Goal: Task Accomplishment & Management: Manage account settings

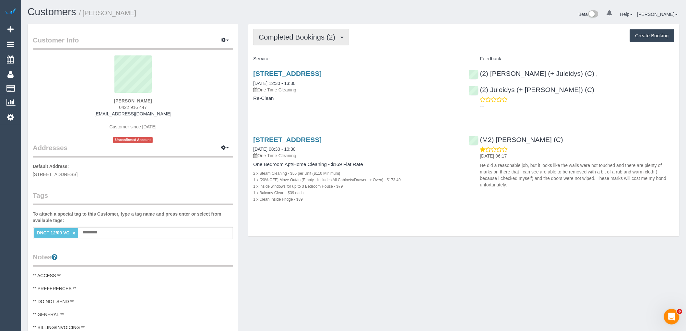
click at [288, 36] on span "Completed Bookings (2)" at bounding box center [299, 37] width 80 height 8
click at [398, 62] on h4 "Service" at bounding box center [356, 59] width 206 height 6
click at [74, 232] on link "×" at bounding box center [73, 233] width 3 height 6
click at [184, 113] on div "[PERSON_NAME] 0422 916 447 [EMAIL_ADDRESS][DOMAIN_NAME] Customer since [DATE] U…" at bounding box center [133, 99] width 200 height 88
drag, startPoint x: 163, startPoint y: 99, endPoint x: 112, endPoint y: 99, distance: 51.2
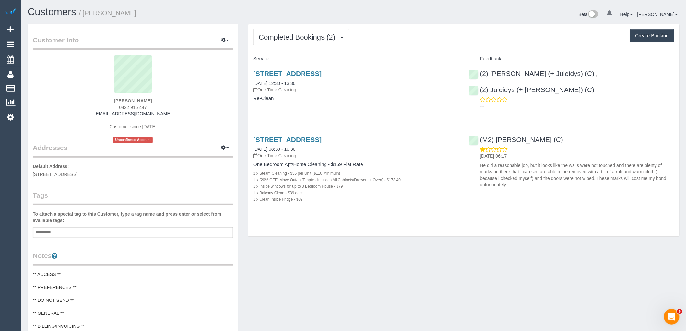
click at [112, 99] on div "Alison Cranston 0422 916 447 alison.cranston91@gmail.com Customer since 2025 Un…" at bounding box center [133, 99] width 200 height 88
copy strong "Alison Cranston"
click at [160, 86] on sui-profile-pic at bounding box center [133, 76] width 191 height 42
drag, startPoint x: 136, startPoint y: 101, endPoint x: 70, endPoint y: 101, distance: 66.1
click at [72, 101] on div "Alison Cranston 0422 916 447 alison.cranston91@gmail.com Customer since 2025 Un…" at bounding box center [133, 99] width 200 height 88
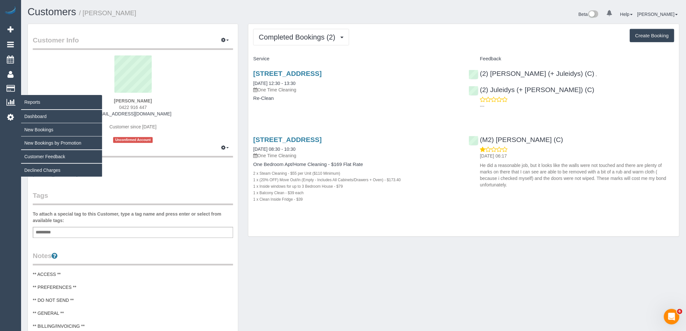
copy strong "Alison Cranston"
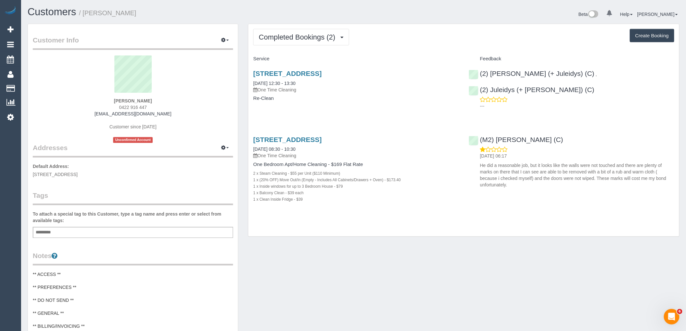
click at [169, 94] on sui-profile-pic at bounding box center [133, 76] width 191 height 42
drag, startPoint x: 166, startPoint y: 99, endPoint x: 64, endPoint y: 99, distance: 102.1
click at [64, 99] on div "Alison Cranston 0422 916 447 alison.cranston91@gmail.com Customer since 2025 Un…" at bounding box center [133, 99] width 200 height 88
copy strong "Alison Cranston"
drag, startPoint x: 581, startPoint y: 141, endPoint x: 481, endPoint y: 139, distance: 99.5
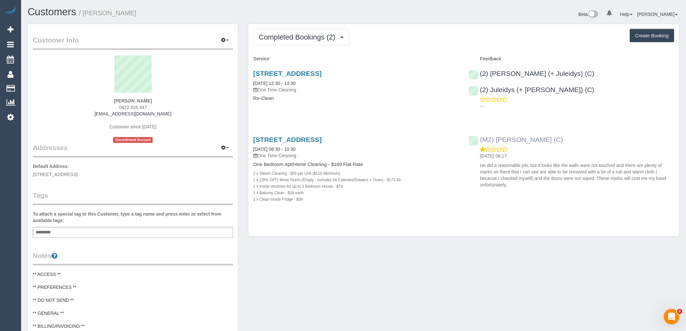
click at [481, 139] on div "(M2) Darshan Gevariya (C) 14/09/2025 06:17 He did a reasonable job, but it look…" at bounding box center [571, 160] width 215 height 61
copy link "(M2) [PERSON_NAME] (C)"
drag, startPoint x: 168, startPoint y: 99, endPoint x: 105, endPoint y: 100, distance: 62.9
click at [105, 100] on div "Alison Cranston 0422 916 447 alison.cranston91@gmail.com Customer since 2025 Un…" at bounding box center [133, 99] width 200 height 88
copy strong "Alison Cranston"
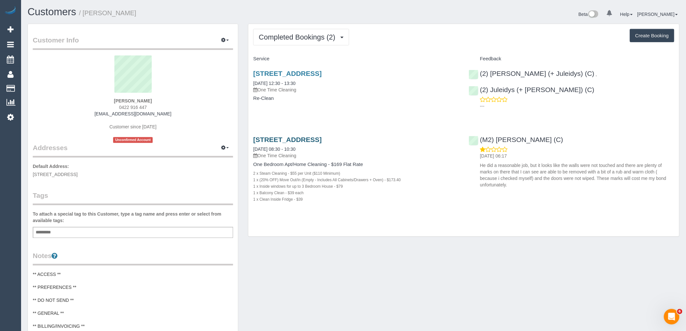
drag, startPoint x: 298, startPoint y: 139, endPoint x: 254, endPoint y: 140, distance: 43.4
click at [254, 140] on h3 "1 Wellington St, St Kilda Vic, VIC 3182" at bounding box center [356, 139] width 206 height 7
copy link "1 Wellington St, St Kilda Vic, VIC 3182"
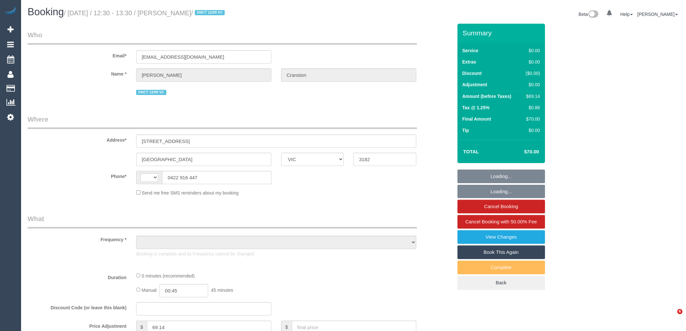
select select "VIC"
select select "string:AU"
select select "string:stripe-pm_1S4vde2GScqysDRV2Izijv1z"
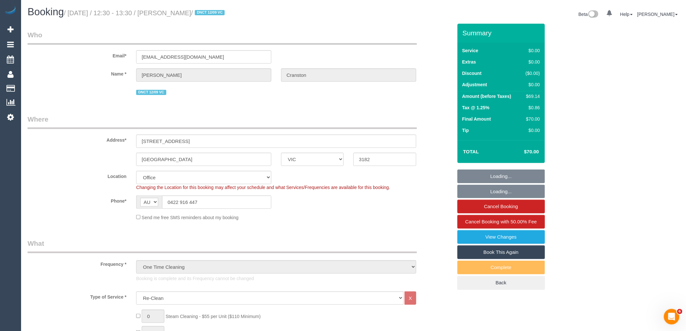
select select "object:833"
select select "number:28"
select select "number:14"
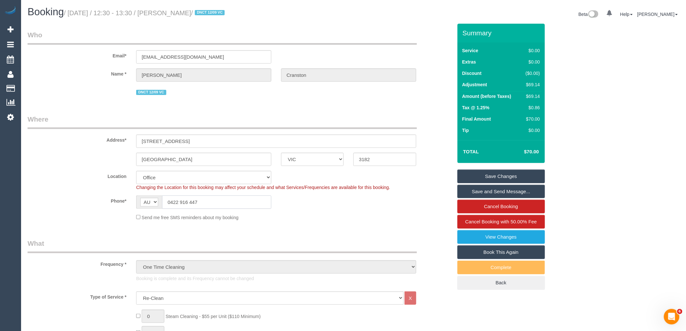
drag, startPoint x: 231, startPoint y: 198, endPoint x: 152, endPoint y: 206, distance: 80.1
click at [155, 198] on div "AF AL DZ AD AO AI AQ AG AR AM AW AU AT AZ BS BH BD BB BY BE BZ BJ BM BT BO BA B…" at bounding box center [203, 201] width 135 height 13
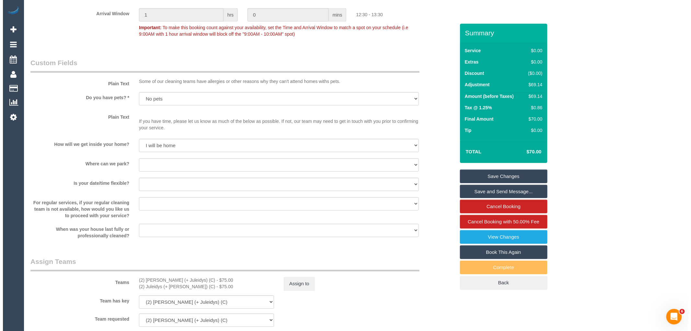
scroll to position [684, 0]
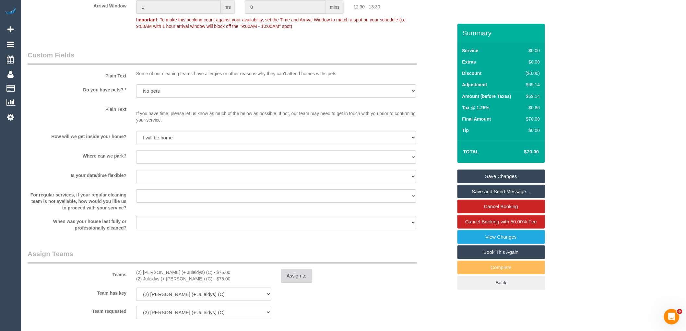
click at [297, 283] on button "Assign to" at bounding box center [296, 276] width 31 height 14
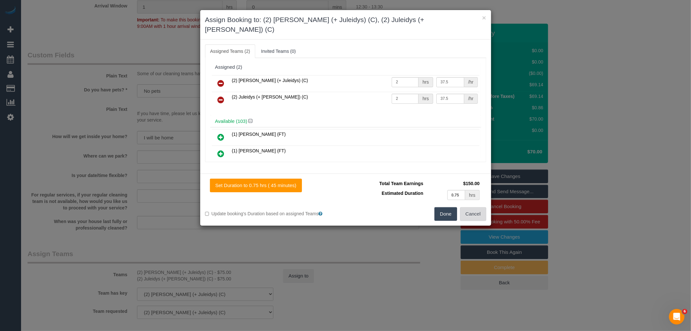
drag, startPoint x: 477, startPoint y: 203, endPoint x: 299, endPoint y: 202, distance: 178.0
click at [477, 207] on button "Cancel" at bounding box center [473, 214] width 26 height 14
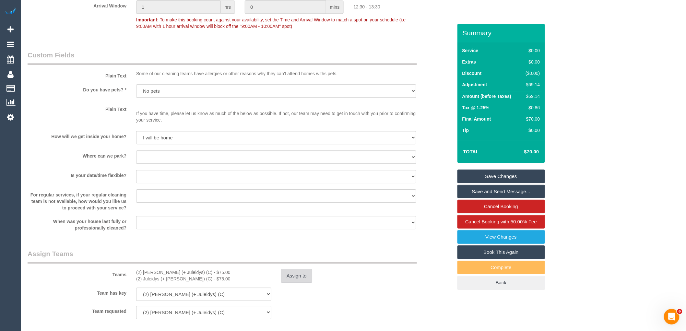
click at [287, 283] on button "Assign to" at bounding box center [296, 276] width 31 height 14
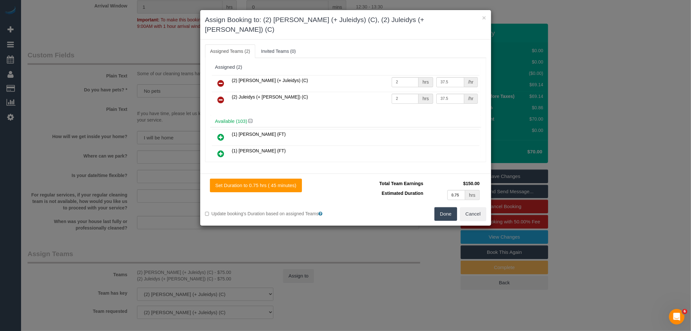
drag, startPoint x: 411, startPoint y: 231, endPoint x: 397, endPoint y: 211, distance: 24.7
click at [411, 231] on div "× Assign Booking to: (2) Cris (+ Juleidys) (C), (2) Juleidys (+ Cris) (C) Assig…" at bounding box center [345, 165] width 691 height 331
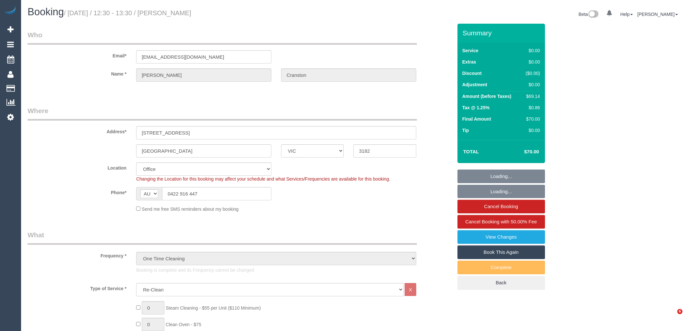
select select "VIC"
select select "number:28"
select select "number:14"
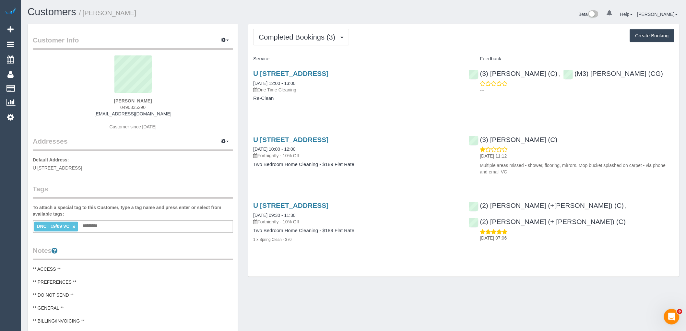
drag, startPoint x: 148, startPoint y: 105, endPoint x: 104, endPoint y: 105, distance: 44.4
click at [104, 105] on div "Trudy Thompson 0490335290 trudythompson6@gmail.com Customer since 2025" at bounding box center [133, 95] width 200 height 81
copy span "0490335290"
drag, startPoint x: 644, startPoint y: 97, endPoint x: 635, endPoint y: 91, distance: 10.9
click at [644, 97] on div "U 10, 10 Davies St, Brunswick, VIC 3056 24/09/2025 12:00 - 13:00 One Time Clean…" at bounding box center [463, 89] width 431 height 50
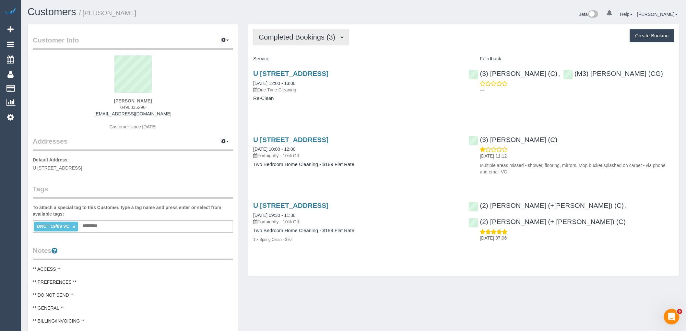
click at [301, 40] on span "Completed Bookings (3)" at bounding box center [299, 37] width 80 height 8
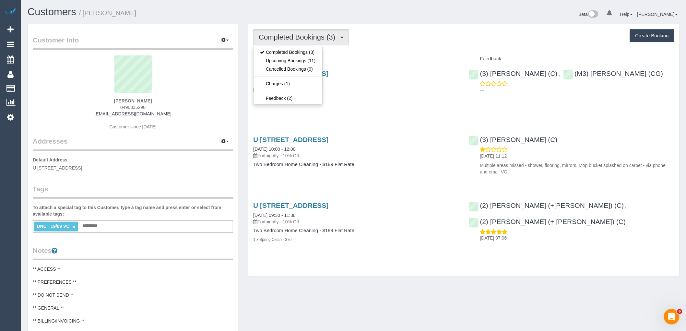
click at [406, 49] on div "Completed Bookings (3) Completed Bookings (3) Upcoming Bookings (11) Cancelled …" at bounding box center [463, 150] width 431 height 253
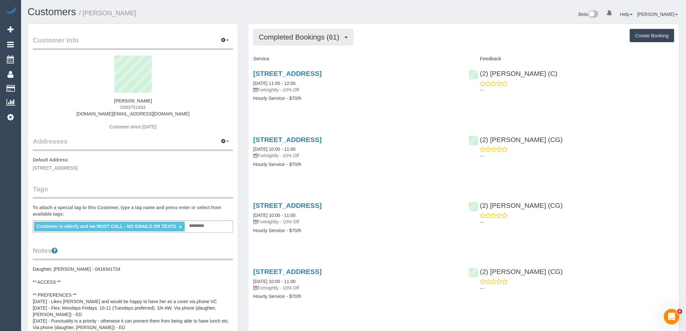
click at [324, 38] on span "Completed Bookings (61)" at bounding box center [301, 37] width 84 height 8
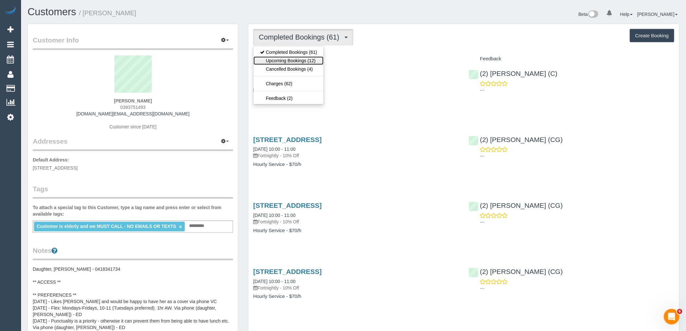
click at [311, 61] on link "Upcoming Bookings (12)" at bounding box center [288, 60] width 70 height 8
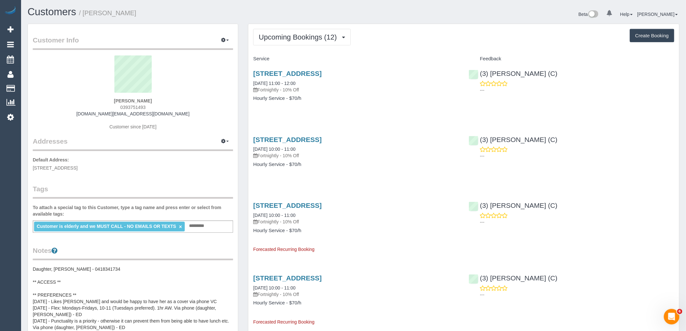
drag, startPoint x: 157, startPoint y: 106, endPoint x: 108, endPoint y: 106, distance: 48.9
click at [108, 106] on div "[PERSON_NAME] 0393751493 [DOMAIN_NAME][EMAIL_ADDRESS][DOMAIN_NAME] Customer sin…" at bounding box center [133, 95] width 200 height 81
copy span "0393751493"
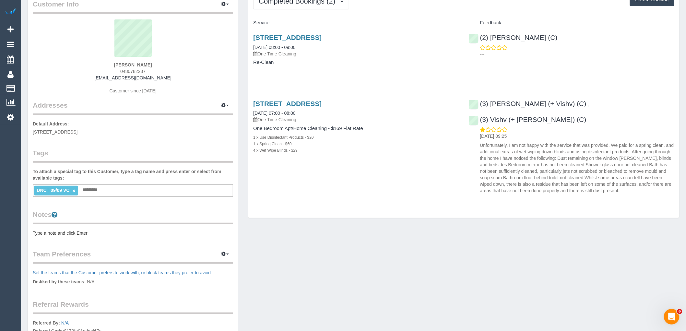
click at [390, 53] on p "One Time Cleaning" at bounding box center [356, 54] width 206 height 6
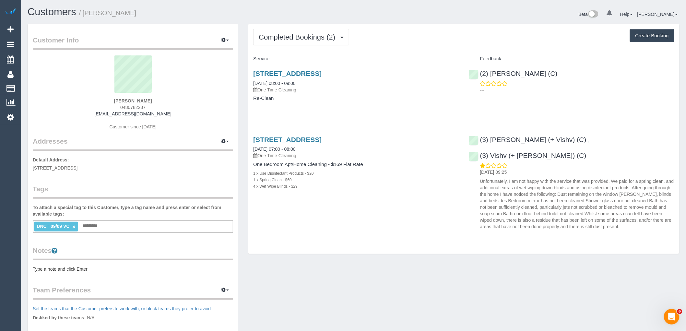
drag, startPoint x: 153, startPoint y: 101, endPoint x: 99, endPoint y: 100, distance: 54.2
click at [100, 100] on div "Lee Turner 0480782237 leeturner2145@gmail.com Customer since 2025" at bounding box center [133, 95] width 200 height 81
copy strong "Lee Turner"
click at [176, 106] on div "Lee Turner 0480782237 leeturner2145@gmail.com Customer since 2025" at bounding box center [133, 95] width 200 height 81
drag, startPoint x: 150, startPoint y: 100, endPoint x: 86, endPoint y: 101, distance: 64.2
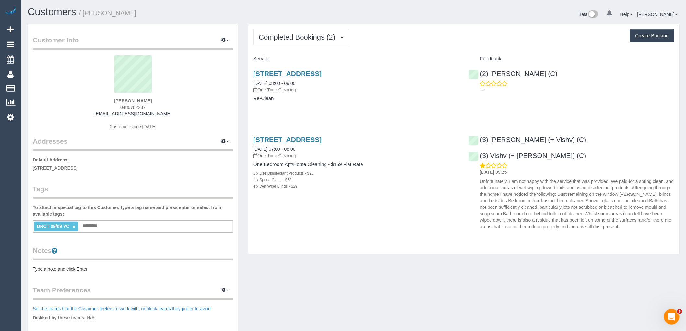
click at [91, 100] on div "Lee Turner 0480782237 leeturner2145@gmail.com Customer since 2025" at bounding box center [133, 95] width 200 height 81
copy strong "Lee Turner"
drag, startPoint x: 637, startPoint y: 135, endPoint x: 646, endPoint y: 140, distance: 9.9
click at [646, 140] on div "(3) Kelvin (+ Vishv) (C) , (3) Vishv (+ Kelvin) (C) 10/09/2025 09:25" at bounding box center [571, 181] width 215 height 102
copy div "(3) Vishv (+ [PERSON_NAME]) (C)"
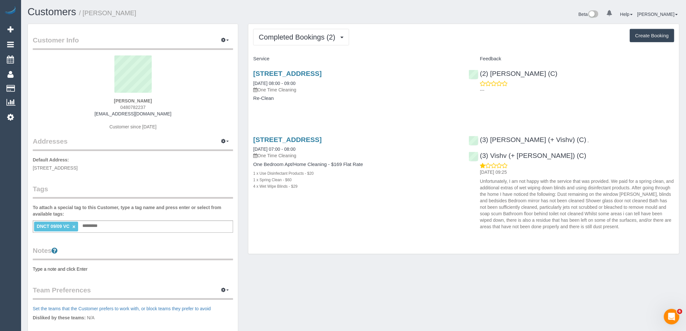
drag, startPoint x: 155, startPoint y: 100, endPoint x: 98, endPoint y: 101, distance: 57.1
click at [98, 101] on div "Lee Turner 0480782237 leeturner2145@gmail.com Customer since 2025" at bounding box center [133, 95] width 200 height 81
copy strong "Lee Turner"
drag, startPoint x: 367, startPoint y: 142, endPoint x: 250, endPoint y: 142, distance: 117.0
click at [250, 142] on div "530 Toorak Road, 39, Toorak, VIC 3142 09/09/2025 07:00 - 08:00 One Time Cleanin…" at bounding box center [355, 166] width 215 height 72
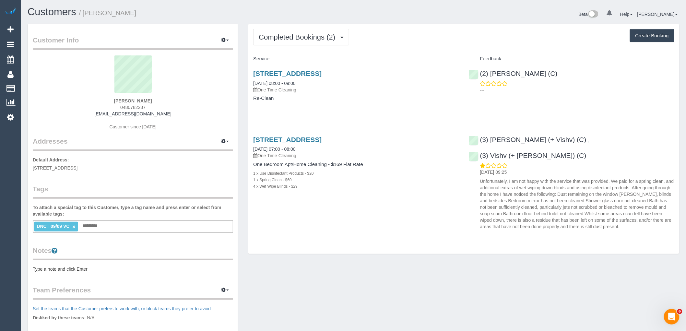
copy link "530 Toorak Road, 39, Toorak, VIC 3142"
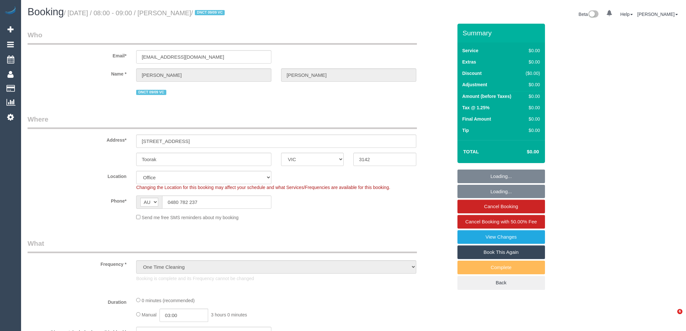
select select "VIC"
select select "number:28"
select select "number:14"
select select "number:18"
select select "object:754"
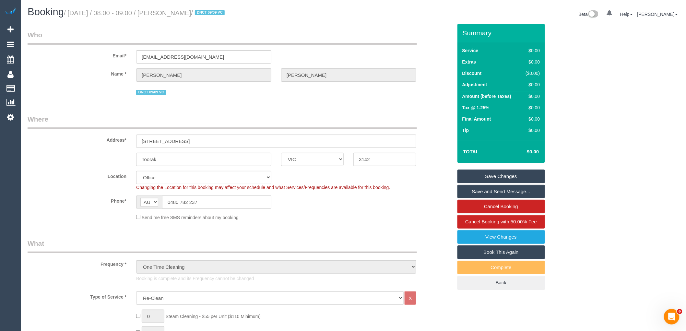
scroll to position [864, 0]
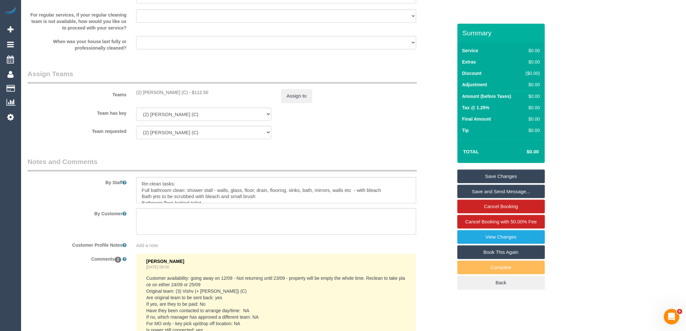
click at [416, 109] on sui-booking-teams "Teams (2) Dasni Kalupahana (C) - $112.50 Assign to Team has key (2) Dasni Kalup…" at bounding box center [240, 104] width 425 height 70
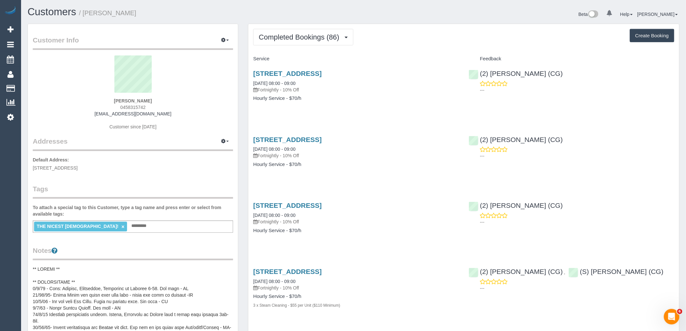
drag, startPoint x: 157, startPoint y: 106, endPoint x: 100, endPoint y: 106, distance: 56.4
click at [100, 106] on div "[PERSON_NAME] 0458315742 [EMAIL_ADDRESS][DOMAIN_NAME] Customer since [DATE]" at bounding box center [133, 95] width 200 height 81
copy span "0458315742"
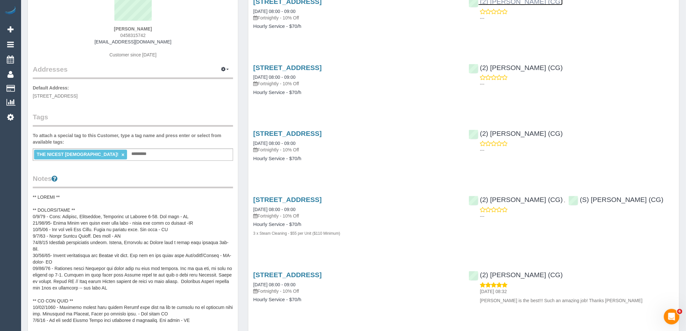
scroll to position [36, 0]
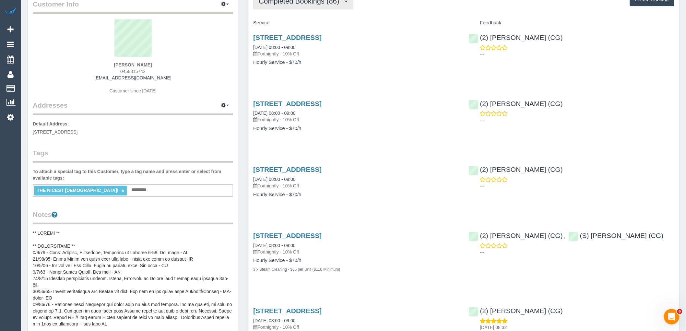
click at [306, 3] on span "Completed Bookings (86)" at bounding box center [301, 1] width 84 height 8
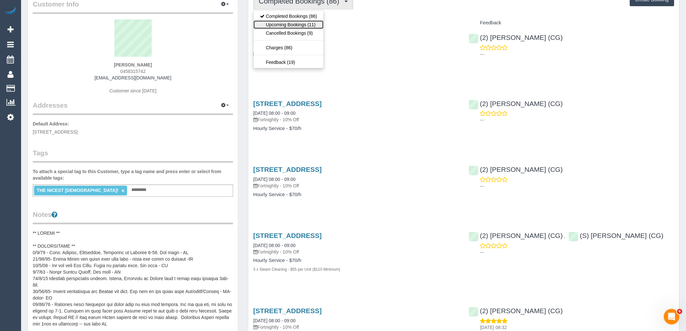
click at [309, 28] on link "Upcoming Bookings (11)" at bounding box center [288, 24] width 70 height 8
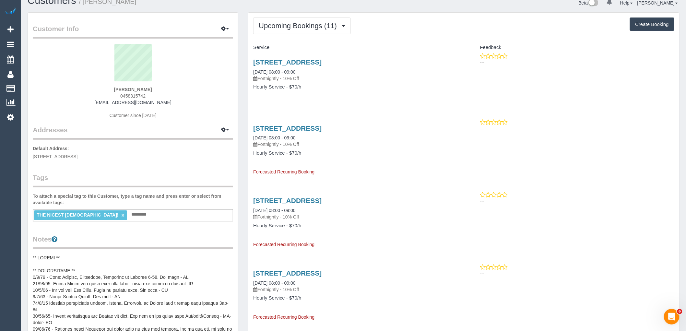
scroll to position [0, 0]
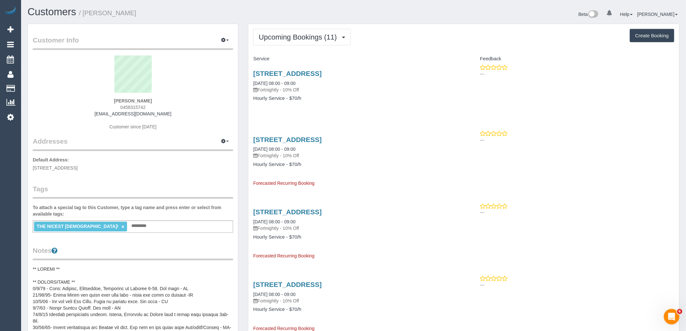
drag, startPoint x: 124, startPoint y: 101, endPoint x: 93, endPoint y: 101, distance: 31.1
click at [93, 101] on div "Kathryn Kemp 0458315742 katkemp979@gmail.com Customer since 2019" at bounding box center [133, 95] width 200 height 81
copy strong "Kathryn Kemp"
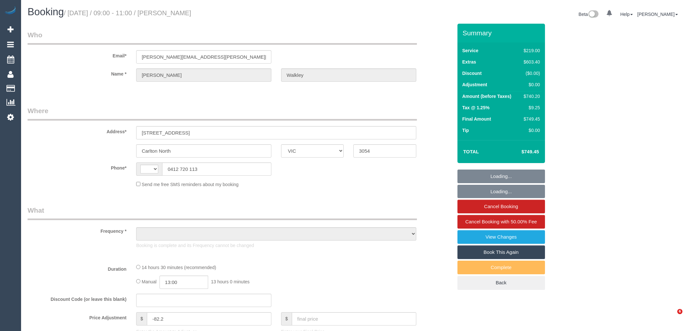
select select "VIC"
select select "string:stripe-pm_1RyWXR2GScqysDRVCAc4FNRi"
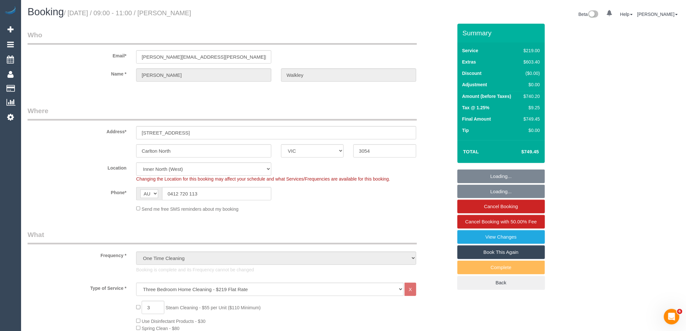
select select "string:AU"
select select "object:1583"
select select "spot1"
select select "number:28"
select select "number:14"
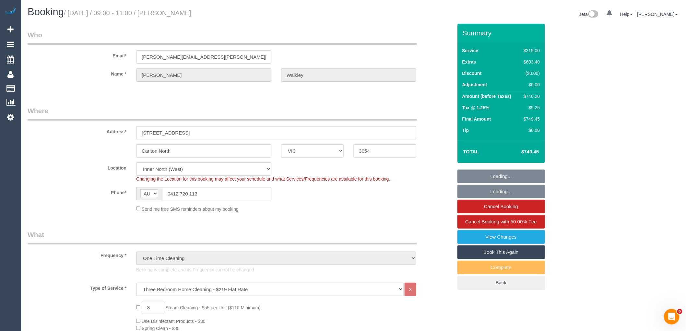
select select "number:19"
select select "number:25"
select select "number:13"
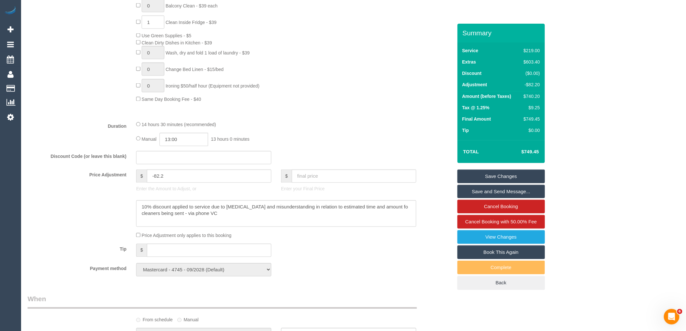
scroll to position [432, 0]
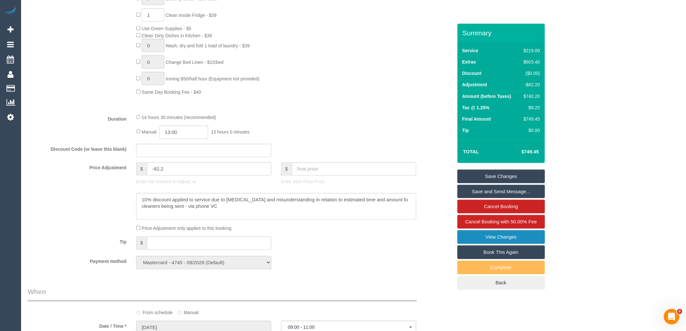
click at [490, 238] on link "View Changes" at bounding box center [501, 237] width 88 height 14
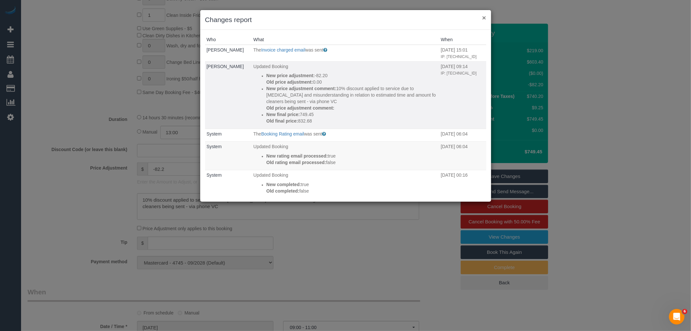
drag, startPoint x: 484, startPoint y: 18, endPoint x: 372, endPoint y: 72, distance: 124.1
click at [484, 18] on button "×" at bounding box center [484, 17] width 4 height 7
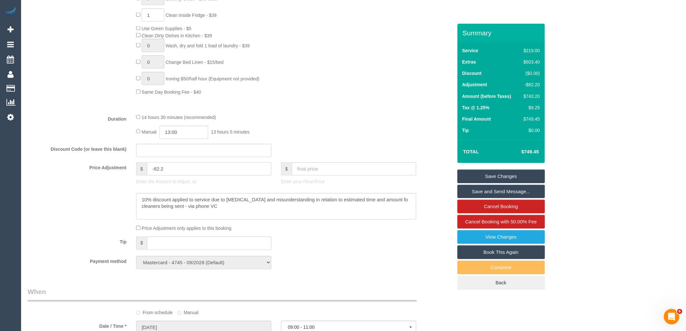
drag, startPoint x: 177, startPoint y: 170, endPoint x: 135, endPoint y: 174, distance: 42.9
click at [135, 174] on div "$ -82.2 Enter the Amount to Adjust, or" at bounding box center [203, 175] width 145 height 26
click at [364, 150] on fieldset "What Frequency * One Time Cleaning Weekly - 10% Off - 10.00% (0% for the First …" at bounding box center [240, 36] width 425 height 476
type input "-230.2"
click at [211, 215] on textarea at bounding box center [276, 206] width 280 height 27
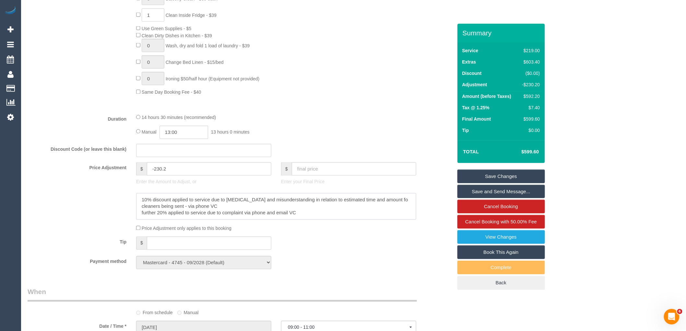
type textarea "10% discount applied to service due to hiccups and misunderstanding in relation…"
click at [349, 264] on div "Payment method Mastercard - 4745 - 09/2028 (Default) Add Credit Card ──────────…" at bounding box center [240, 262] width 435 height 13
click at [510, 172] on link "Save Changes" at bounding box center [501, 177] width 88 height 14
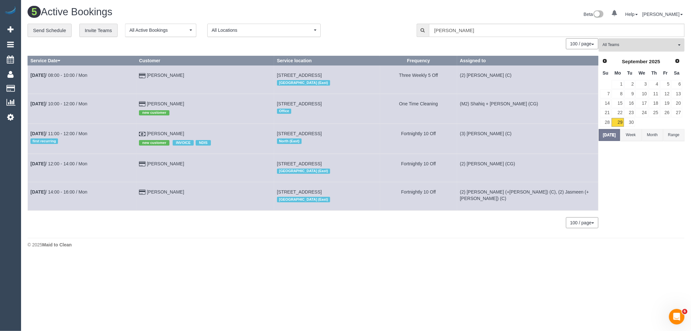
click at [640, 50] on button "All Teams" at bounding box center [642, 44] width 86 height 13
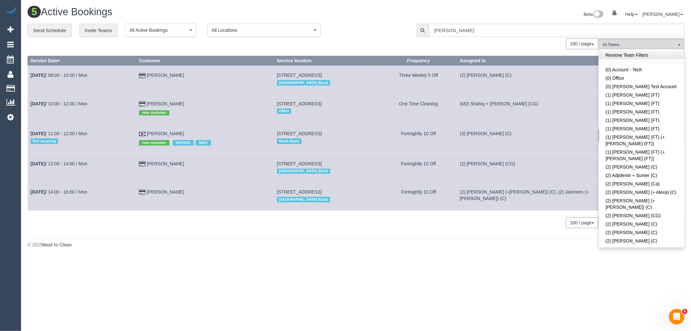
click at [626, 54] on link "Remove Team Filters" at bounding box center [641, 55] width 85 height 8
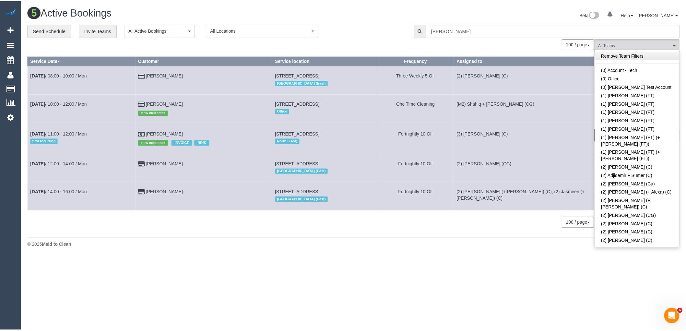
scroll to position [1114, 0]
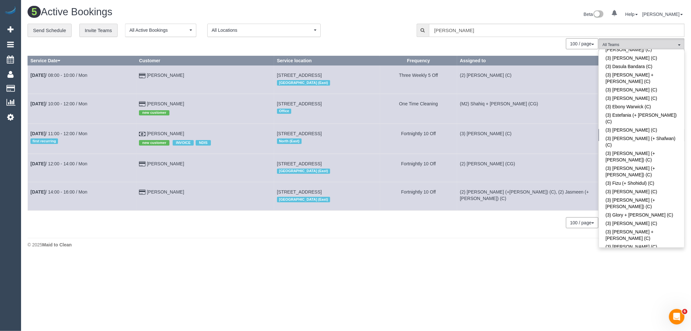
click at [380, 32] on div "**********" at bounding box center [218, 31] width 380 height 14
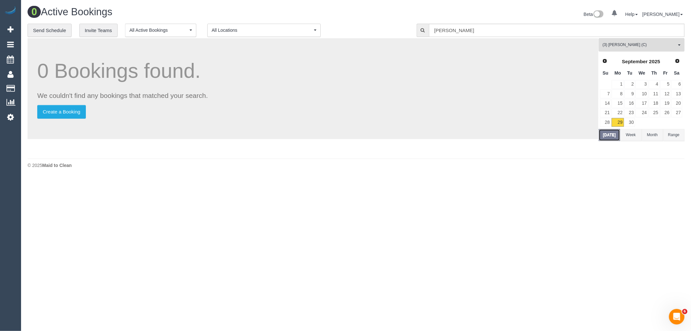
click at [603, 132] on button "Today" at bounding box center [609, 135] width 21 height 12
click at [630, 123] on link "30" at bounding box center [630, 122] width 11 height 9
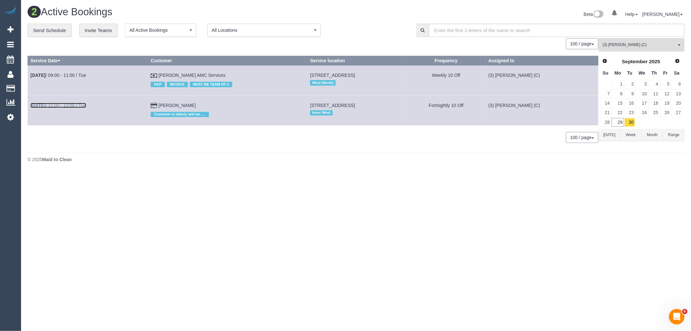
click at [77, 107] on link "Sep 30th / 11:00 - 12:00 / Tue" at bounding box center [58, 105] width 56 height 5
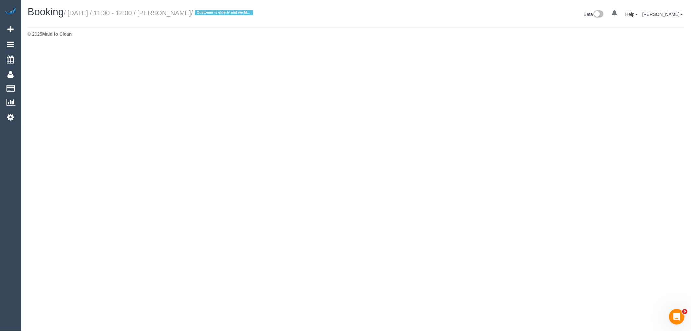
select select "VIC"
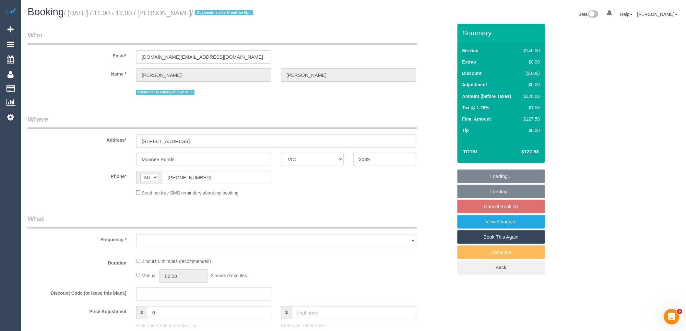
select select "object:4016"
select select "string:stripe-pm_1NoKqy2GScqysDRVsan1s9rF"
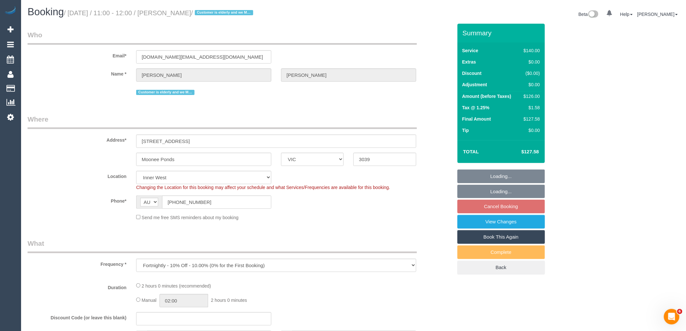
select select "object:4333"
select select "number:28"
select select "number:14"
select select "number:19"
select select "number:24"
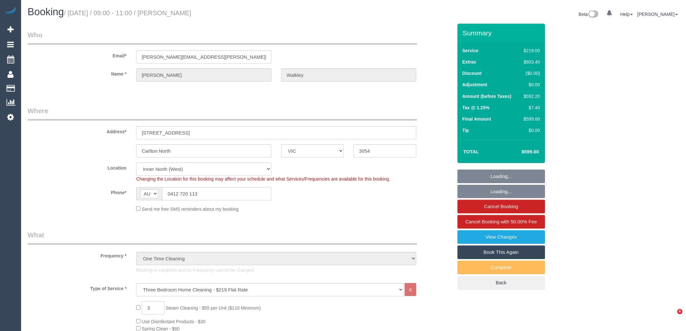
select select "VIC"
select select "spot1"
select select "number:28"
select select "number:14"
select select "number:19"
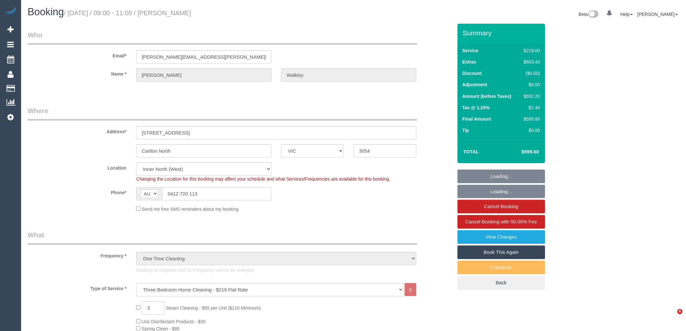
select select "number:25"
select select "number:13"
drag, startPoint x: 226, startPoint y: 15, endPoint x: 179, endPoint y: 11, distance: 47.1
click at [179, 11] on h1 "Booking / [DATE] / 09:00 - 11:00 / [PERSON_NAME]" at bounding box center [188, 11] width 321 height 11
copy small "[PERSON_NAME]"
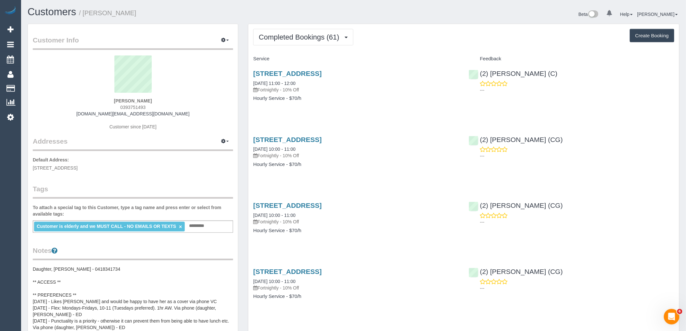
drag, startPoint x: 152, startPoint y: 107, endPoint x: 106, endPoint y: 107, distance: 45.7
click at [106, 107] on div "[PERSON_NAME] 0393751493 [DOMAIN_NAME][EMAIL_ADDRESS][DOMAIN_NAME] Customer sin…" at bounding box center [133, 95] width 200 height 81
copy span "0393751493"
click at [321, 36] on span "Completed Bookings (61)" at bounding box center [301, 37] width 84 height 8
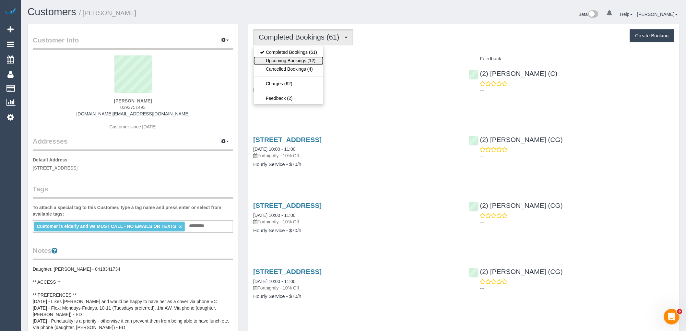
click at [309, 63] on link "Upcoming Bookings (12)" at bounding box center [288, 60] width 70 height 8
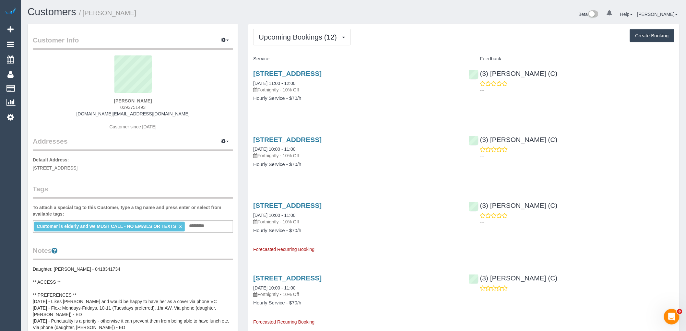
click at [189, 109] on div "Nancy De Pasquale 0393751493 lceravolo.au@gmail.com Customer since 2023" at bounding box center [133, 95] width 200 height 81
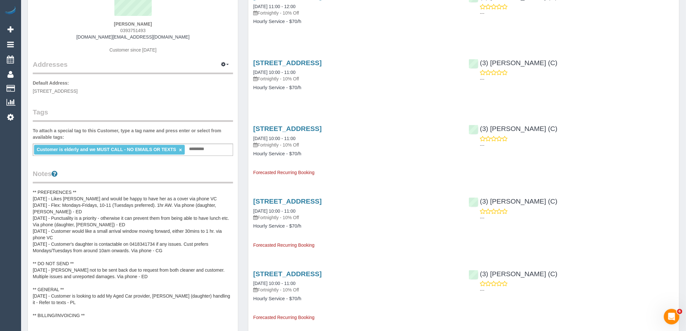
scroll to position [72, 0]
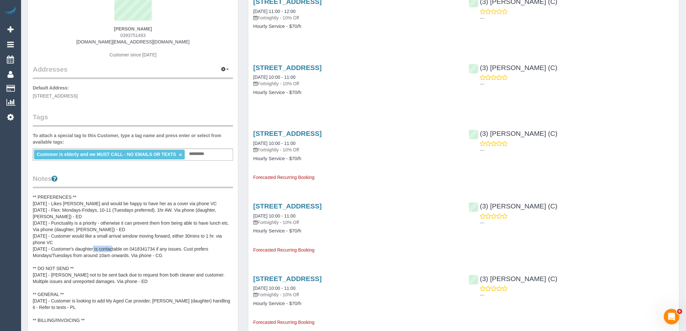
drag, startPoint x: 157, startPoint y: 247, endPoint x: 134, endPoint y: 246, distance: 23.3
click at [134, 246] on pre "Daughter, Laura - 0418341734 ** ACCESS ** ** PREFERENCES ** 19/09/25 - Likes Jo…" at bounding box center [133, 259] width 200 height 130
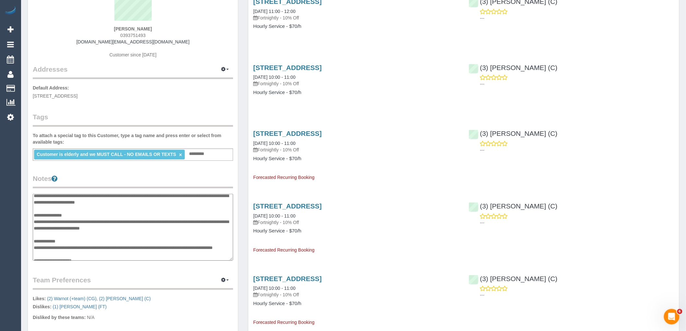
scroll to position [54, 0]
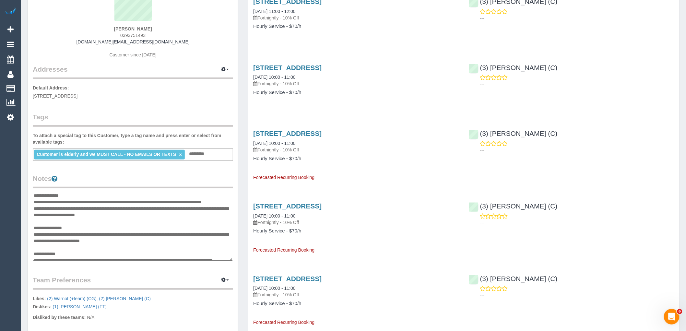
drag, startPoint x: 159, startPoint y: 219, endPoint x: 134, endPoint y: 221, distance: 25.0
click at [134, 221] on textarea "**********" at bounding box center [133, 227] width 200 height 67
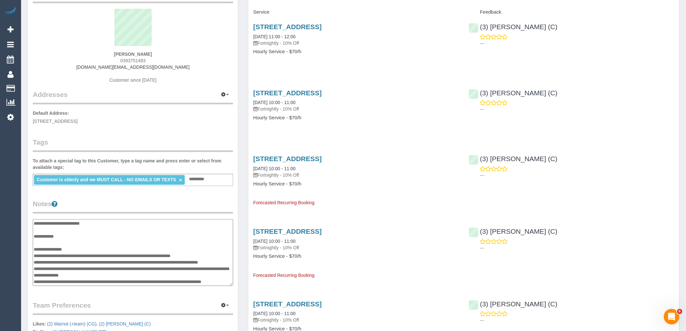
scroll to position [0, 0]
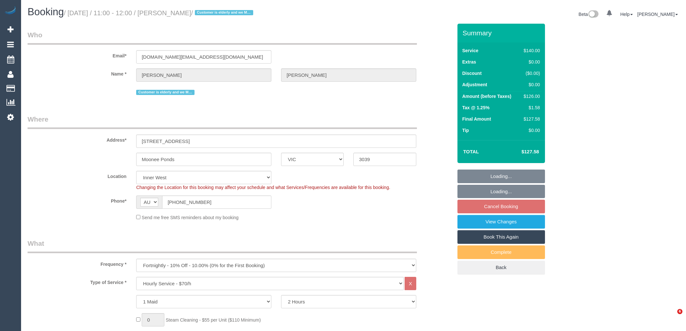
select select "VIC"
select select "number:28"
select select "number:14"
select select "number:19"
select select "number:24"
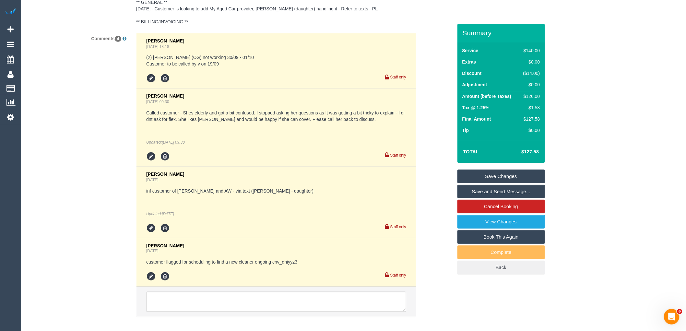
scroll to position [1323, 0]
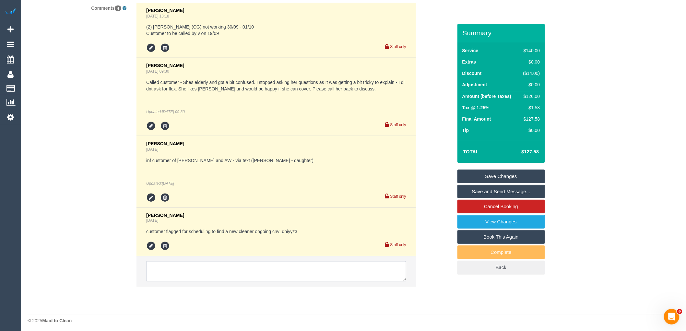
click at [175, 270] on textarea at bounding box center [276, 271] width 260 height 20
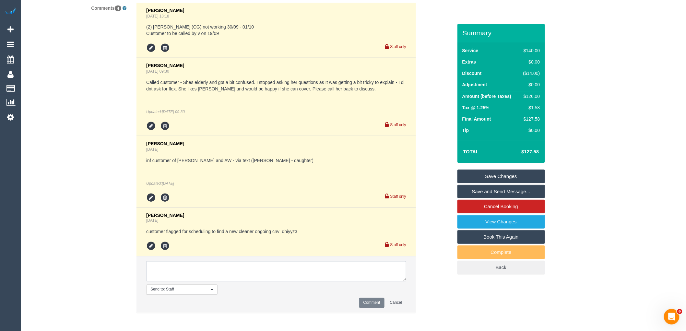
paste textarea "called no answer Calling NOK No answer from NOK text sent"
click at [202, 265] on textarea at bounding box center [276, 271] width 260 height 20
click at [165, 264] on textarea at bounding box center [276, 271] width 260 height 20
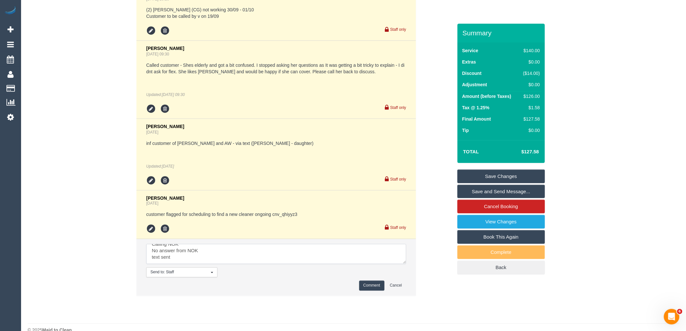
scroll to position [1349, 0]
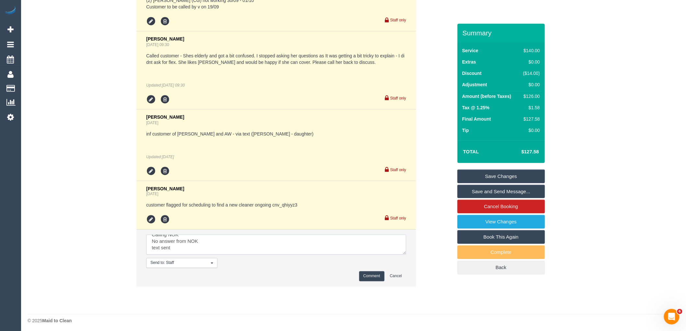
click at [188, 245] on textarea at bounding box center [276, 245] width 260 height 20
click at [235, 245] on textarea at bounding box center [276, 245] width 260 height 20
paste textarea "cnv_iyhucun"
type textarea "called to confirm new cleaner - no answer Calling NOK No answer from NOK text s…"
click at [378, 271] on button "Comment" at bounding box center [371, 276] width 25 height 10
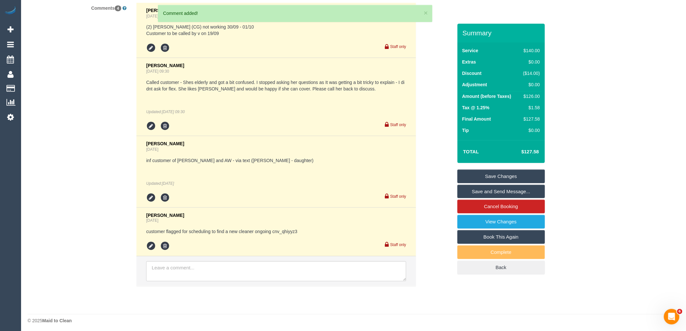
scroll to position [0, 0]
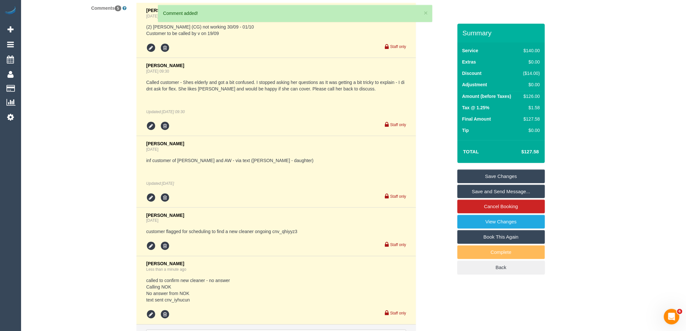
click at [510, 173] on link "Save Changes" at bounding box center [501, 177] width 88 height 14
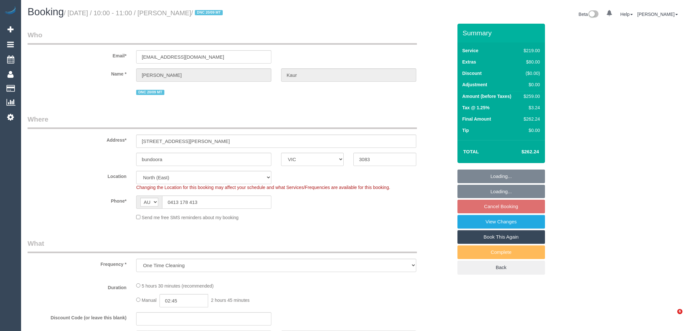
select select "VIC"
select select "object:559"
select select "string:stripe-pm_1S8BIV2GScqysDRVMLXrNj6A"
select select "number:27"
select select "number:14"
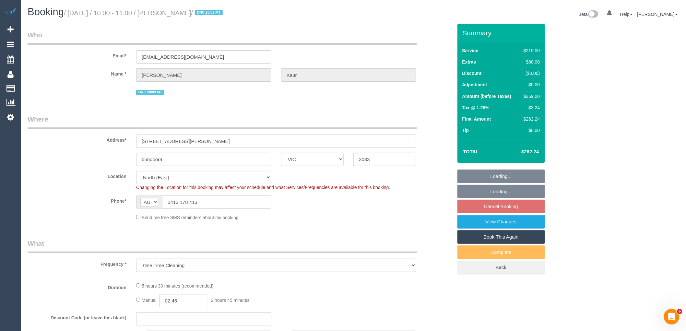
select select "number:19"
select select "number:23"
select select "number:35"
select select "number:13"
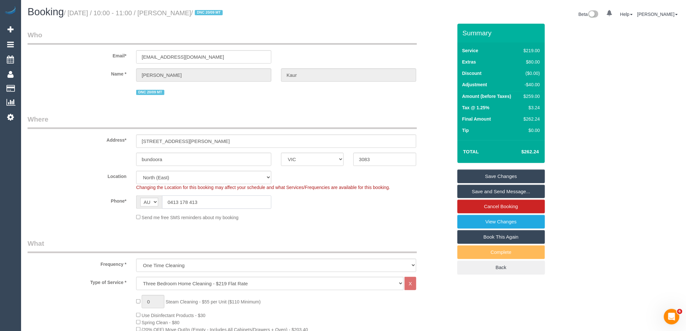
drag, startPoint x: 219, startPoint y: 199, endPoint x: 128, endPoint y: 198, distance: 91.7
click at [128, 198] on div "Phone* AF AL DZ AD AO AI AQ AG AR AM AW AU AT AZ BS BH BD BB BY BE BZ BJ BM BT …" at bounding box center [240, 201] width 435 height 13
click at [229, 201] on input "0413 178 413" at bounding box center [216, 201] width 109 height 13
drag, startPoint x: 242, startPoint y: 205, endPoint x: 148, endPoint y: 196, distance: 94.7
click at [148, 196] on div "AF AL DZ AD AO AI AQ AG AR AM AW AU AT AZ BS BH BD BB BY BE BZ BJ BM BT BO BA B…" at bounding box center [203, 201] width 135 height 13
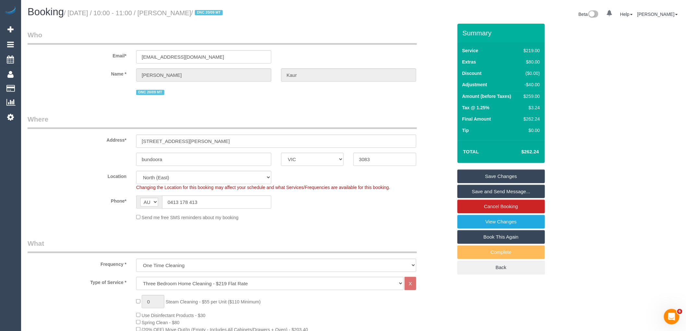
drag, startPoint x: 210, startPoint y: 11, endPoint x: 169, endPoint y: 12, distance: 40.8
click at [169, 12] on small "/ [DATE] / 10:00 - 11:00 / [PERSON_NAME] / DNC 20/09 MT" at bounding box center [144, 12] width 161 height 7
copy small "[PERSON_NAME]"
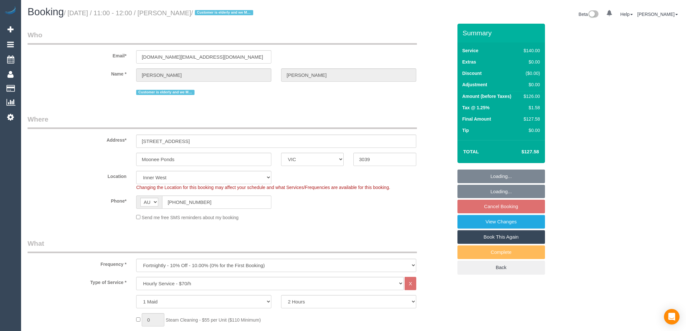
select select "VIC"
select select "number:28"
select select "number:14"
select select "number:19"
select select "number:24"
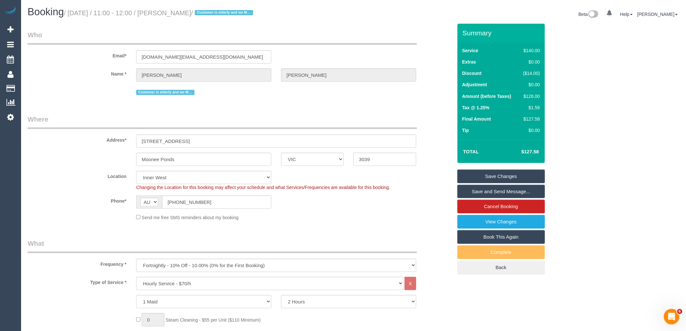
drag, startPoint x: 237, startPoint y: 12, endPoint x: 179, endPoint y: 11, distance: 58.0
click at [179, 11] on small "/ September 30, 2025 / 11:00 - 12:00 / Nancy De Pasquale / Customer is elderly …" at bounding box center [159, 12] width 191 height 7
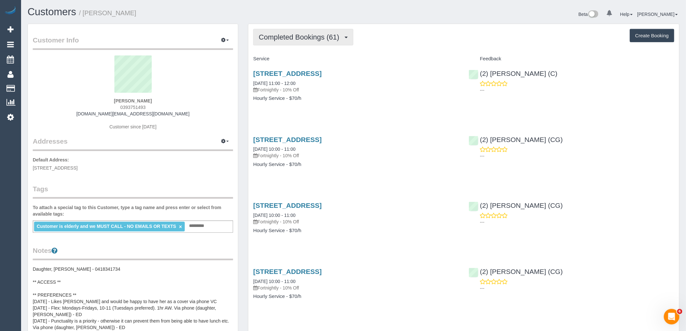
drag, startPoint x: 323, startPoint y: 37, endPoint x: 322, endPoint y: 50, distance: 13.3
click at [323, 37] on span "Completed Bookings (61)" at bounding box center [301, 37] width 84 height 8
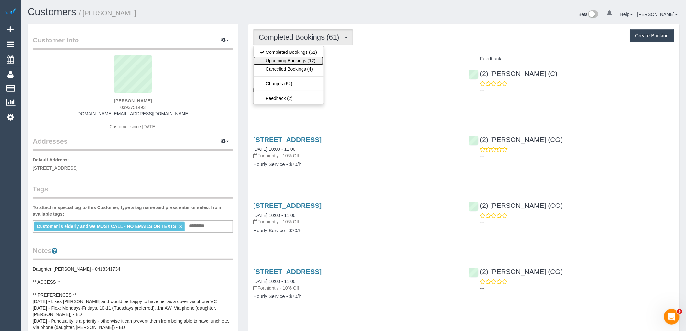
click at [318, 61] on link "Upcoming Bookings (12)" at bounding box center [288, 60] width 70 height 8
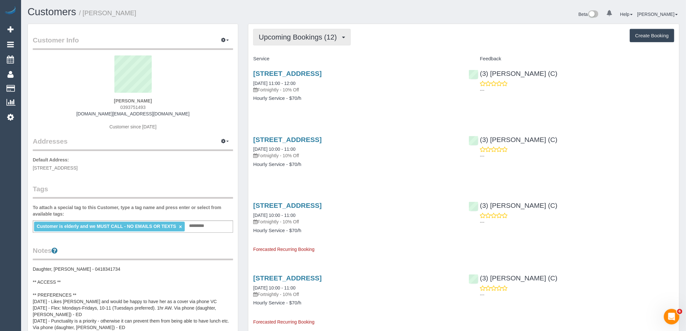
click at [293, 35] on span "Upcoming Bookings (12)" at bounding box center [299, 37] width 81 height 8
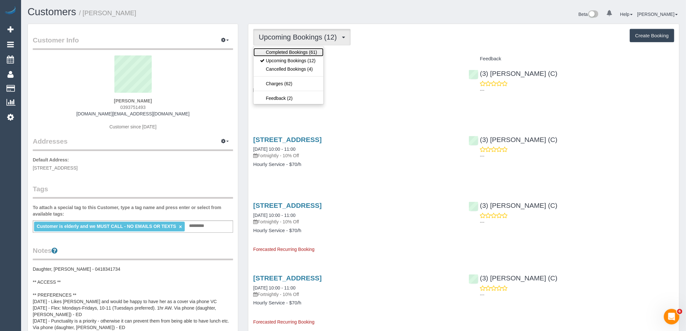
click at [294, 49] on link "Completed Bookings (61)" at bounding box center [288, 52] width 70 height 8
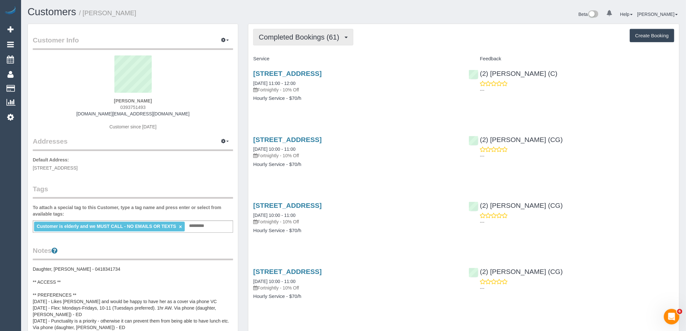
click at [319, 41] on button "Completed Bookings (61)" at bounding box center [303, 37] width 100 height 17
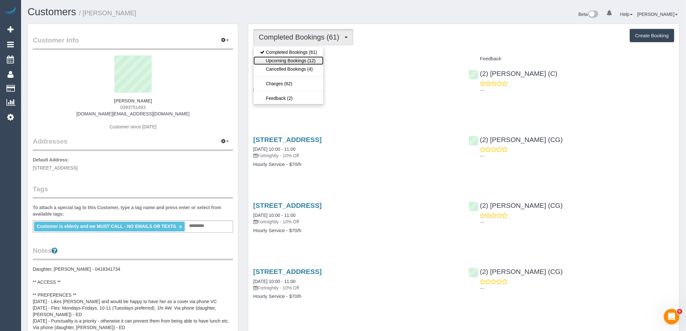
click at [310, 63] on link "Upcoming Bookings (12)" at bounding box center [288, 60] width 70 height 8
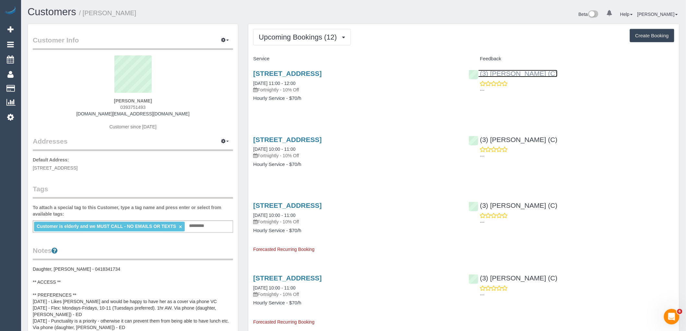
click at [517, 75] on link "(3) Jonathan Canchila (C)" at bounding box center [513, 73] width 89 height 7
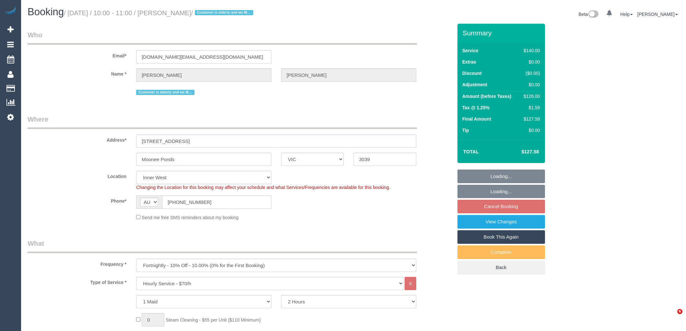
select select "VIC"
select select "number:28"
select select "number:14"
select select "number:19"
select select "number:24"
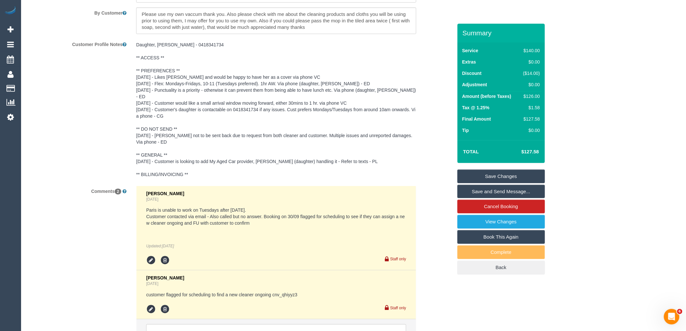
scroll to position [1191, 0]
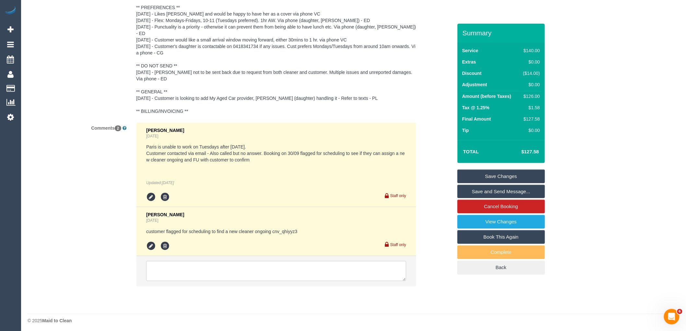
click at [222, 156] on pre "Paris is unable to work on Tuesdays after [DATE]. Customer contacted via email …" at bounding box center [276, 153] width 260 height 19
click at [274, 161] on div "Paris is unable to work on Tuesdays after [DATE]. Customer contacted via email …" at bounding box center [276, 165] width 260 height 42
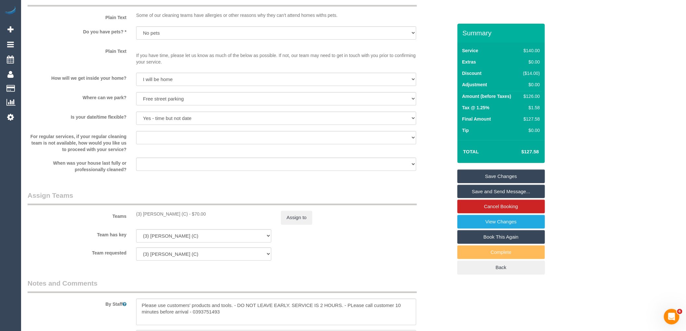
scroll to position [759, 0]
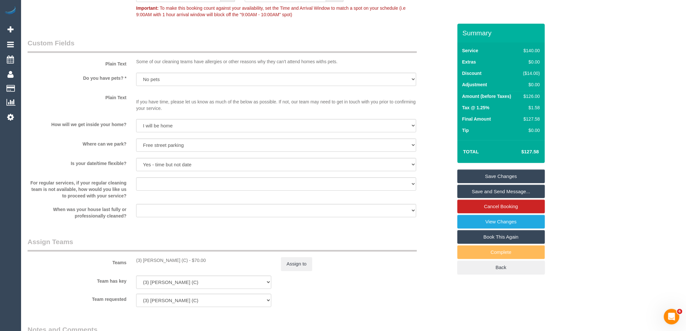
click at [113, 238] on div "Who Email* [DOMAIN_NAME][EMAIL_ADDRESS][DOMAIN_NAME] Name * [GEOGRAPHIC_DATA][P…" at bounding box center [240, 4] width 435 height 1478
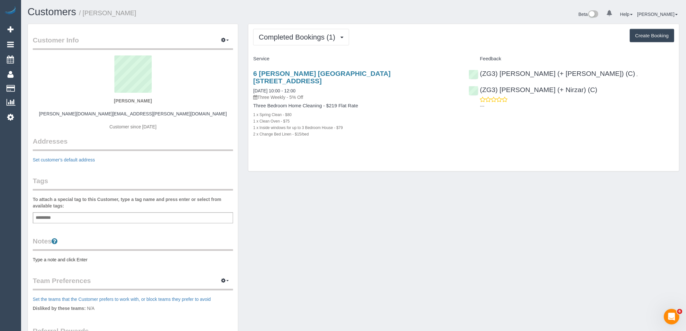
drag, startPoint x: 343, startPoint y: 81, endPoint x: 247, endPoint y: 75, distance: 95.8
click at [247, 75] on div "Completed Bookings (1) Completed Bookings (1) Upcoming Bookings (0) Cancelled B…" at bounding box center [463, 101] width 441 height 155
copy link "6 Jennifer Courtovedale Vic 3216, Grovedale Vic 3216, Grovedale, VIC 3216"
click at [430, 100] on p "Three Weekly - 5% Off" at bounding box center [356, 97] width 206 height 6
click at [102, 211] on div "To attach a special tag to this Customer, type a tag name and press enter or se…" at bounding box center [133, 209] width 200 height 27
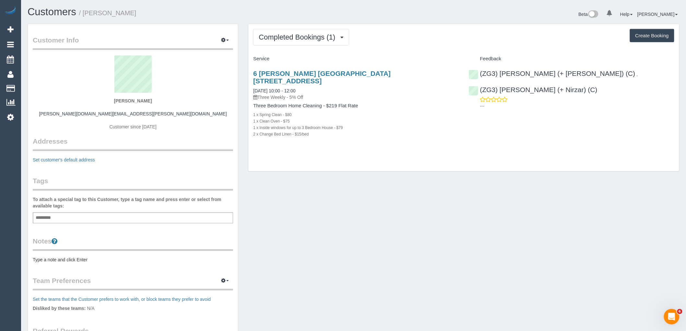
click at [104, 219] on div "Add a tag" at bounding box center [133, 217] width 200 height 11
type input "*******"
click at [138, 174] on div "Customer Info Edit Contact Info Send Message Email Preferences Special Sales Ta…" at bounding box center [133, 227] width 210 height 407
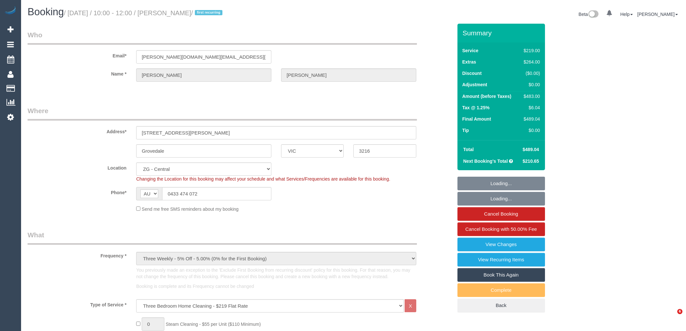
select select "VIC"
select select "number:27"
select select "number:14"
select select "number:18"
select select "number:24"
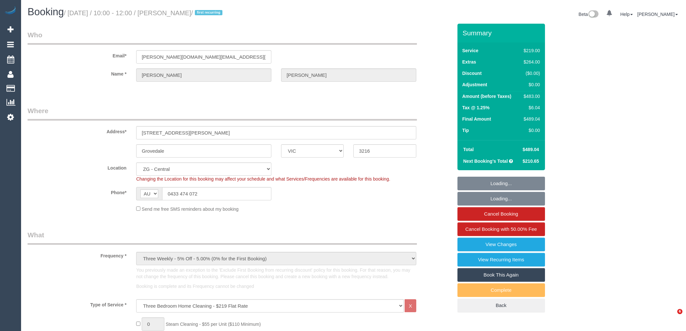
select select "number:33"
select select "number:26"
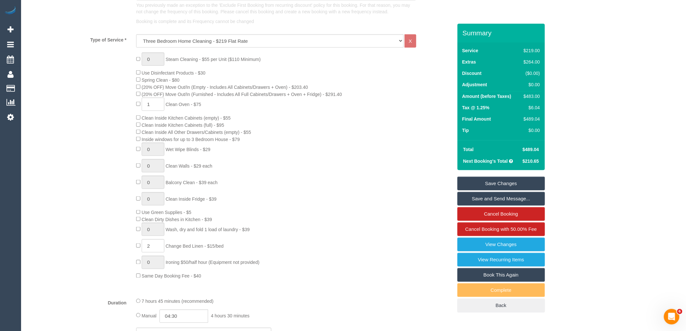
scroll to position [252, 0]
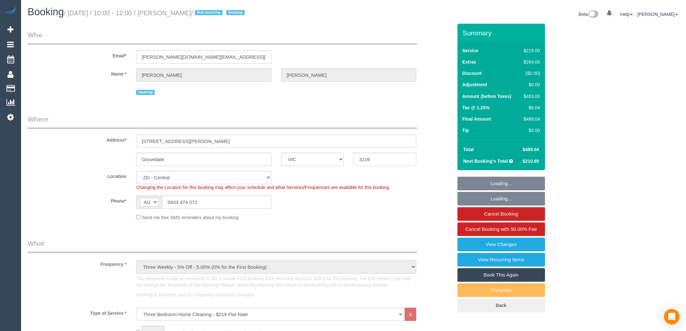
select select "VIC"
select select "number:27"
select select "number:14"
select select "number:18"
select select "number:24"
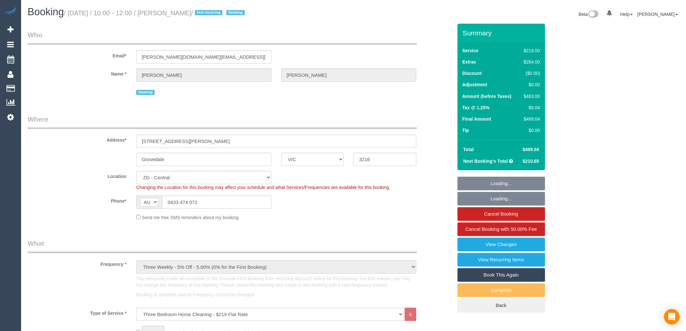
select select "number:33"
select select "number:26"
select select "object:902"
